Goal: Task Accomplishment & Management: Complete application form

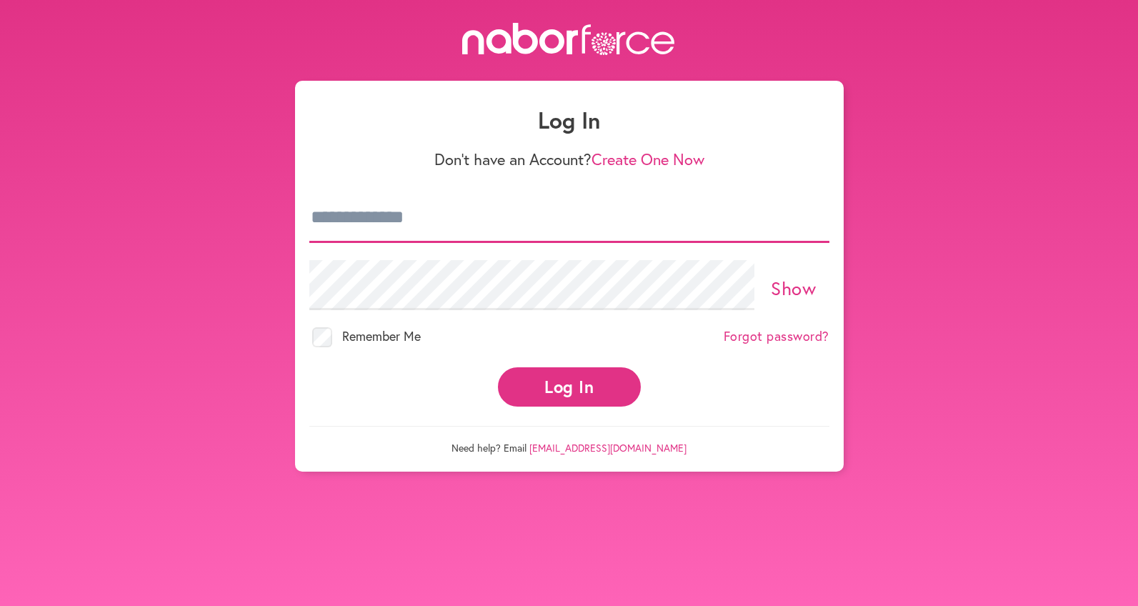
click at [415, 218] on input "email" at bounding box center [569, 218] width 520 height 50
type input "**********"
click at [799, 292] on link "Show" at bounding box center [793, 288] width 45 height 24
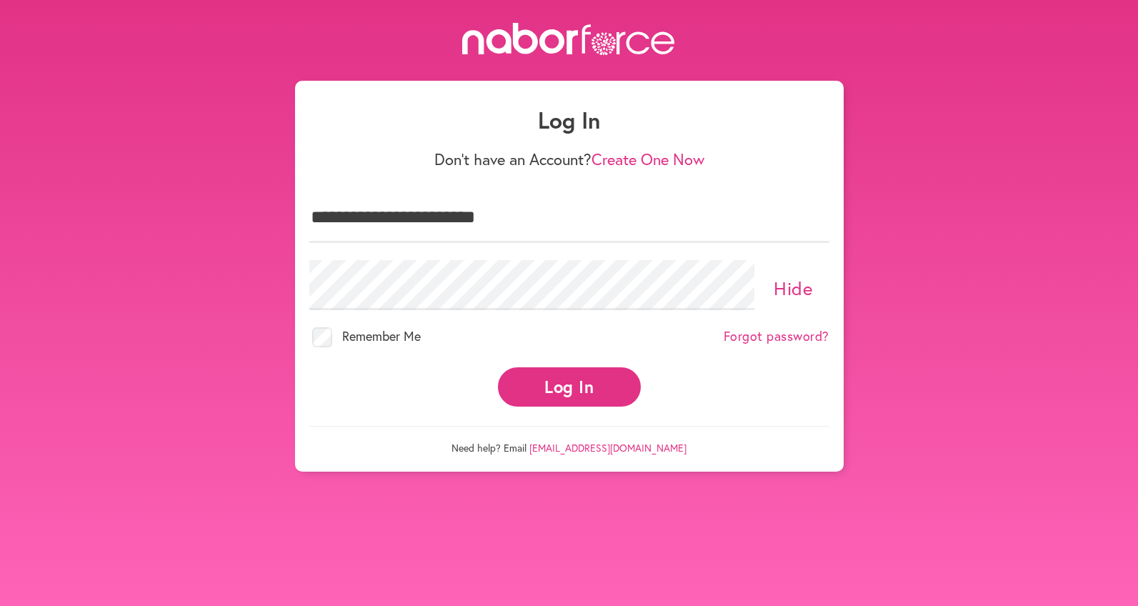
click at [781, 290] on link "Hide" at bounding box center [793, 288] width 39 height 24
click at [509, 388] on button "Log In" at bounding box center [569, 386] width 143 height 39
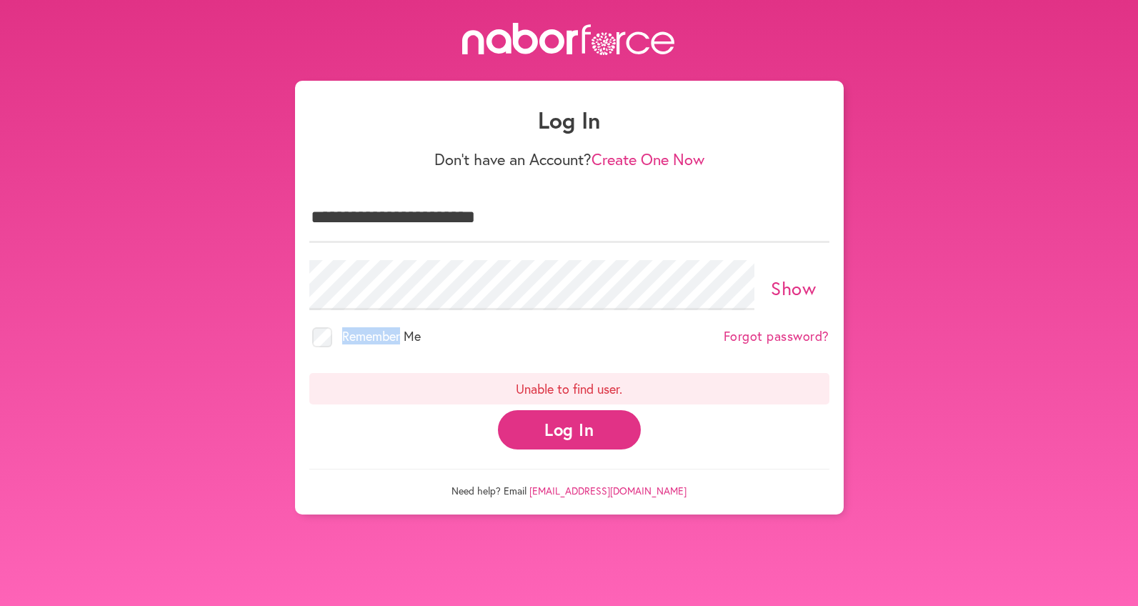
click at [651, 159] on link "Create One Now" at bounding box center [648, 159] width 113 height 21
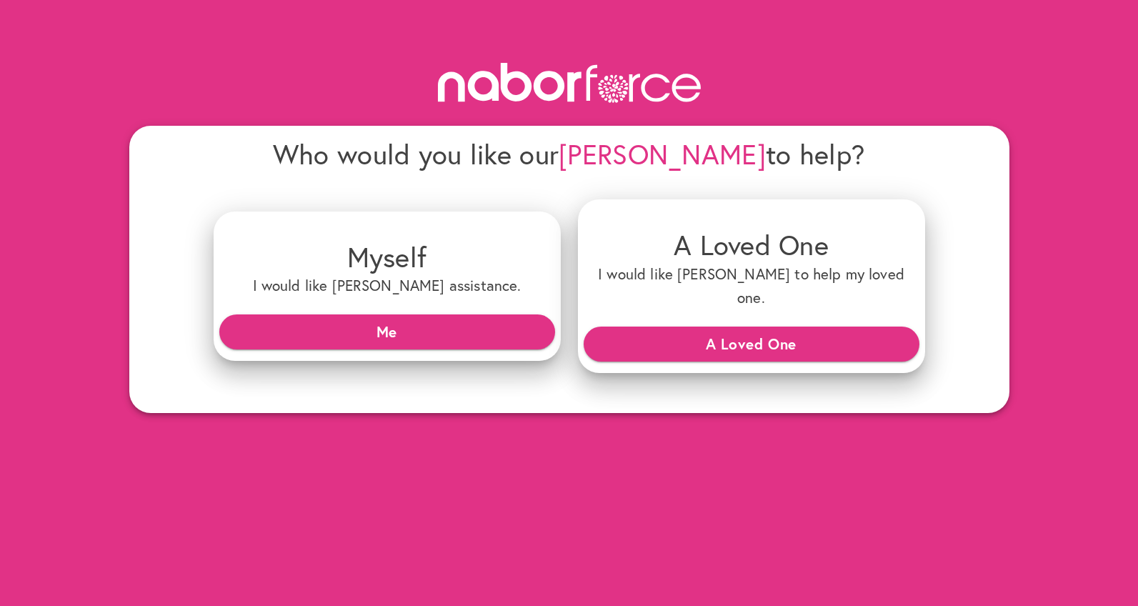
click at [508, 84] on icon at bounding box center [570, 82] width 286 height 63
